Goal: Register for event/course

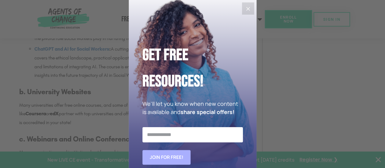
scroll to position [597, 0]
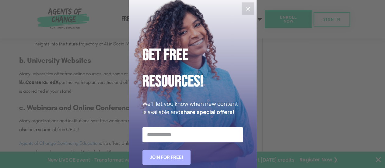
click at [247, 9] on icon "Close" at bounding box center [247, 8] width 7 height 7
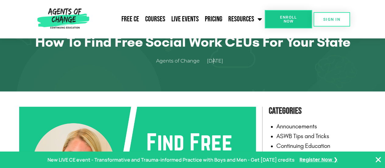
scroll to position [0, 0]
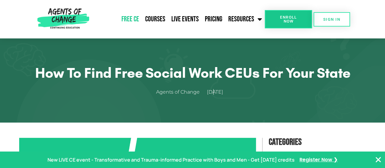
click at [135, 18] on link "Free CE" at bounding box center [130, 19] width 24 height 15
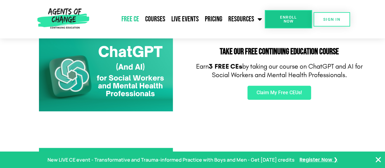
scroll to position [122, 0]
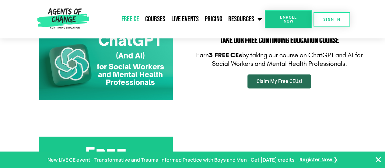
click at [283, 83] on span "Claim My Free CEUs!" at bounding box center [279, 81] width 45 height 5
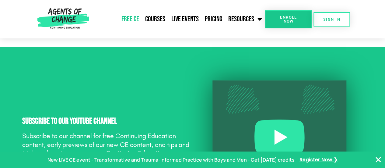
scroll to position [0, 0]
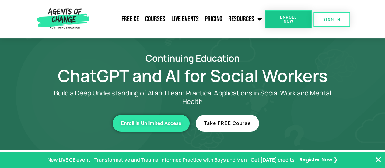
click at [155, 125] on span "Enroll in Unlimited Access" at bounding box center [151, 123] width 61 height 5
click at [226, 124] on span "Take FREE Course" at bounding box center [227, 123] width 47 height 5
